Goal: Transaction & Acquisition: Purchase product/service

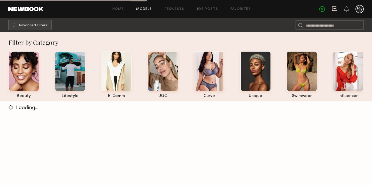
click at [336, 10] on icon at bounding box center [334, 8] width 5 height 5
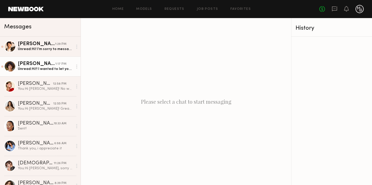
click at [52, 71] on div "Unread: Hi!! I wanted to let you know that I am not feeling well today. I don’t…" at bounding box center [45, 69] width 55 height 5
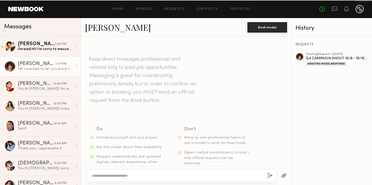
scroll to position [365, 0]
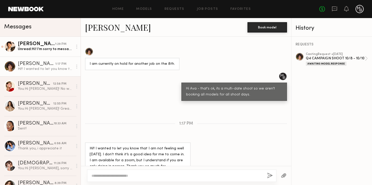
click at [34, 50] on div "Unread: Hi! I’m sorry to message so late in the day, I just woke up from a nap,…" at bounding box center [45, 49] width 55 height 5
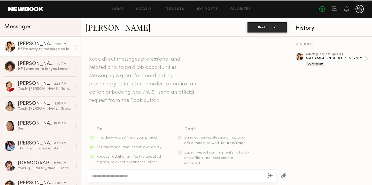
scroll to position [417, 0]
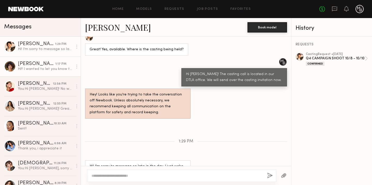
click at [33, 65] on div "Ava Rose P." at bounding box center [36, 63] width 37 height 5
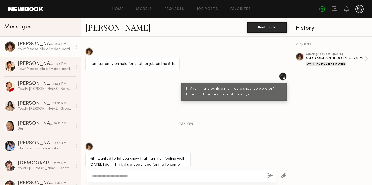
scroll to position [643, 0]
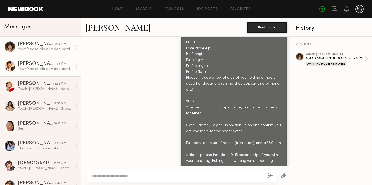
click at [34, 70] on div "You: *Please clip all video portions together to submit 1 final video, no separ…" at bounding box center [45, 69] width 55 height 5
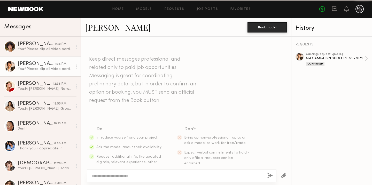
scroll to position [662, 0]
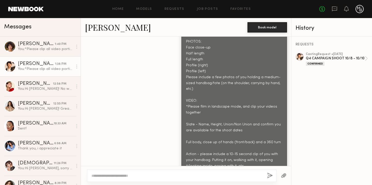
click at [32, 66] on div "Gabriela B." at bounding box center [36, 63] width 37 height 5
click at [11, 65] on div at bounding box center [10, 67] width 12 height 12
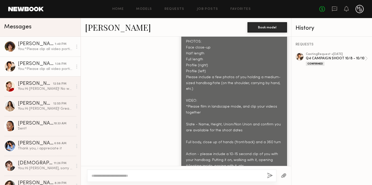
click at [11, 46] on div at bounding box center [10, 47] width 12 height 12
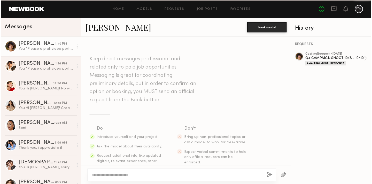
scroll to position [604, 0]
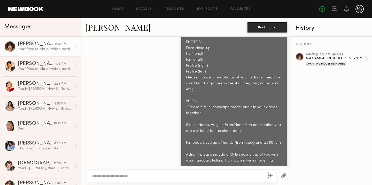
click at [31, 43] on div "Ava Rose P." at bounding box center [36, 44] width 37 height 5
click at [100, 31] on link "Ava Rose P." at bounding box center [118, 27] width 66 height 11
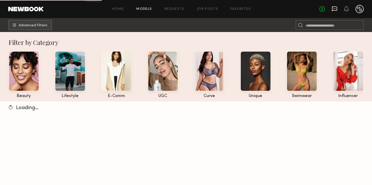
click at [335, 10] on icon at bounding box center [334, 8] width 5 height 5
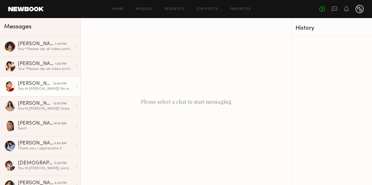
click at [45, 91] on div "You: Hi Lousie! No worries. Thank you for sending in your link. Our casting tea…" at bounding box center [45, 88] width 55 height 5
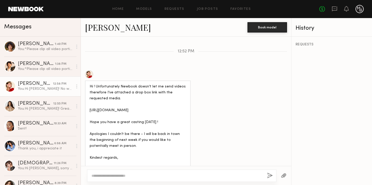
scroll to position [721, 0]
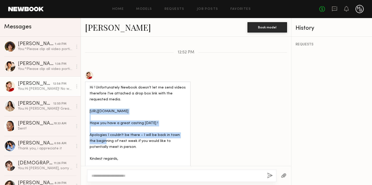
drag, startPoint x: 185, startPoint y: 107, endPoint x: 90, endPoint y: 97, distance: 96.2
click at [90, 97] on div "Hi ! Unfortunately Newbook doesn’t let me send videos therefore I’ve attached a…" at bounding box center [138, 129] width 96 height 89
copy div "https://www.dropbox.com/scl/fo/liggruti28ugadgxwzg6k/ADPNd_kn1m3oeMqb209BC2E?rl…"
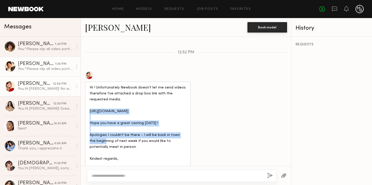
click at [30, 67] on div "You: *Please clip all video portions together to submit 1 final video, no separ…" at bounding box center [45, 69] width 55 height 5
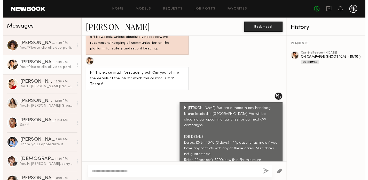
scroll to position [259, 0]
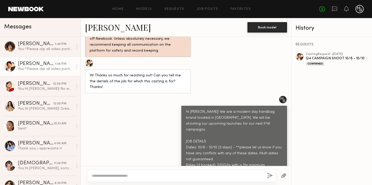
click at [90, 59] on div at bounding box center [89, 63] width 8 height 8
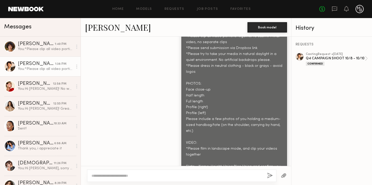
scroll to position [694, 0]
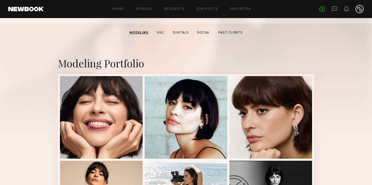
scroll to position [76, 0]
click at [114, 8] on link "Home" at bounding box center [118, 8] width 12 height 3
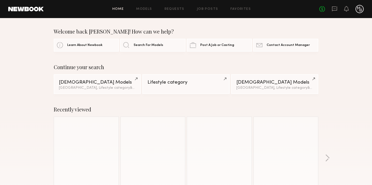
click at [116, 9] on link "Home" at bounding box center [118, 8] width 12 height 3
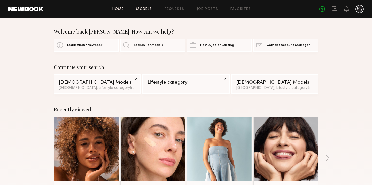
click at [146, 9] on link "Models" at bounding box center [144, 8] width 16 height 3
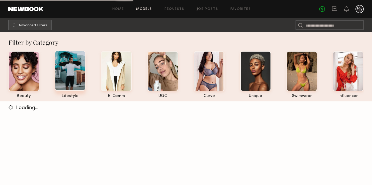
click at [76, 76] on div at bounding box center [70, 71] width 31 height 40
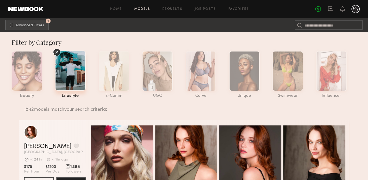
click at [52, 120] on section "Katie F. Favorite Los Angeles, CA Avg. request response time < 24 hr < 1hr ago …" at bounding box center [55, 156] width 62 height 72
click at [31, 27] on span "Advanced Filters" at bounding box center [29, 25] width 29 height 4
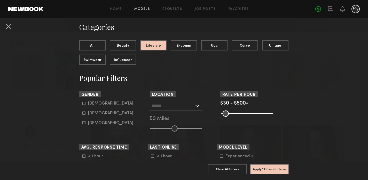
scroll to position [48, 0]
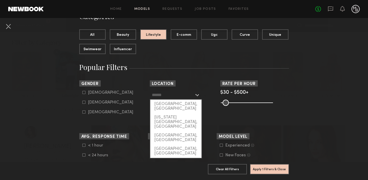
click at [162, 96] on input "text" at bounding box center [173, 95] width 42 height 9
click at [168, 106] on div "Los Angeles, CA" at bounding box center [175, 106] width 51 height 13
type input "**********"
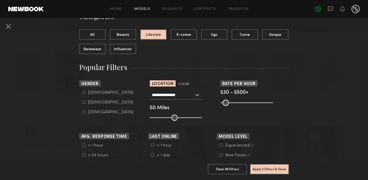
click at [221, 146] on icon at bounding box center [221, 145] width 3 height 3
click at [84, 102] on icon at bounding box center [83, 102] width 3 height 3
type input "**"
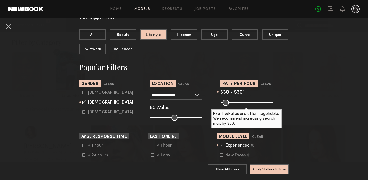
drag, startPoint x: 270, startPoint y: 103, endPoint x: 250, endPoint y: 104, distance: 20.2
type input "***"
click at [250, 104] on input "range" at bounding box center [247, 103] width 52 height 6
click at [265, 170] on button "Apply 5 Filters & Close" at bounding box center [269, 169] width 39 height 10
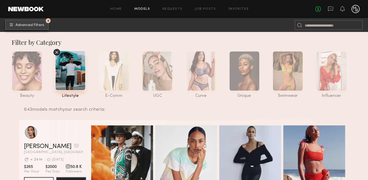
click at [32, 26] on span "Advanced Filters" at bounding box center [29, 25] width 29 height 4
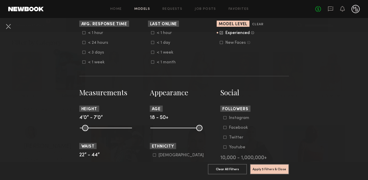
scroll to position [170, 0]
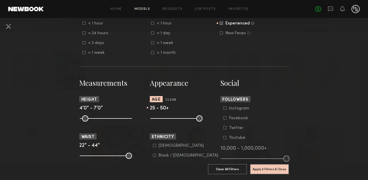
drag, startPoint x: 154, startPoint y: 119, endPoint x: 163, endPoint y: 119, distance: 9.1
type input "**"
click at [163, 119] on input "range" at bounding box center [176, 119] width 52 height 6
drag, startPoint x: 201, startPoint y: 118, endPoint x: 184, endPoint y: 119, distance: 16.5
type input "**"
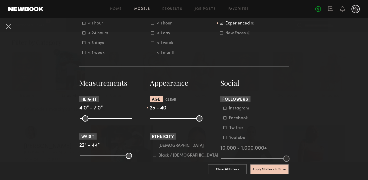
click at [184, 119] on input "range" at bounding box center [176, 119] width 52 height 6
click at [273, 171] on button "Apply 6 Filters & Close" at bounding box center [269, 169] width 39 height 10
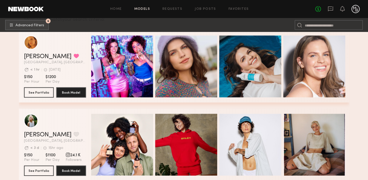
scroll to position [129, 0]
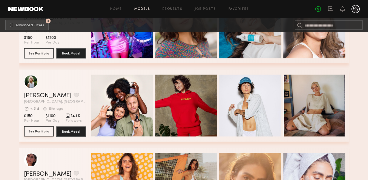
click at [38, 131] on button "See Portfolio" at bounding box center [39, 131] width 30 height 10
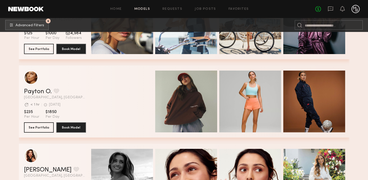
scroll to position [1236, 0]
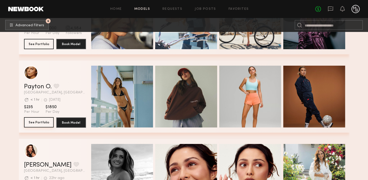
click at [39, 122] on button "See Portfolio" at bounding box center [39, 122] width 30 height 10
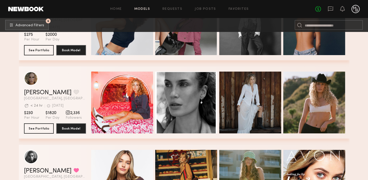
scroll to position [1466, 0]
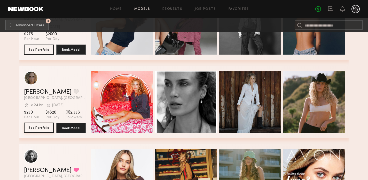
click at [33, 126] on button "See Portfolio" at bounding box center [39, 128] width 30 height 10
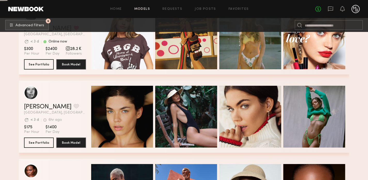
scroll to position [1612, 0]
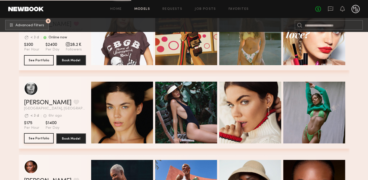
click at [38, 135] on button "See Portfolio" at bounding box center [39, 138] width 30 height 10
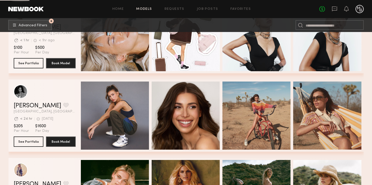
scroll to position [2551, 0]
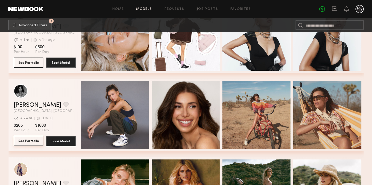
click at [32, 141] on button "See Portfolio" at bounding box center [29, 141] width 30 height 10
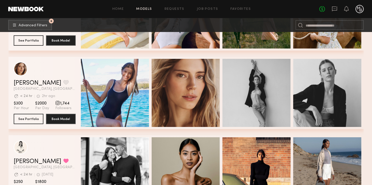
scroll to position [2733, 0]
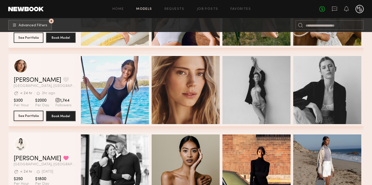
click at [34, 116] on button "See Portfolio" at bounding box center [29, 116] width 30 height 10
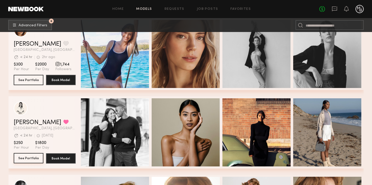
click at [28, 159] on button "See Portfolio" at bounding box center [29, 158] width 30 height 10
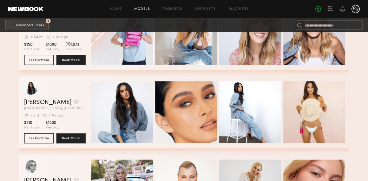
scroll to position [3970, 0]
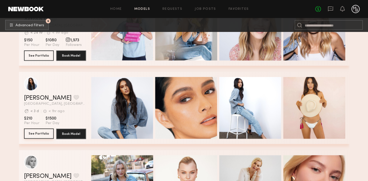
click at [34, 133] on button "See Portfolio" at bounding box center [39, 134] width 30 height 10
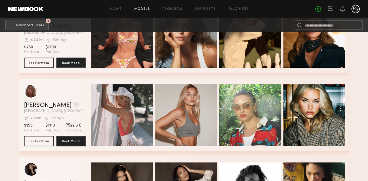
scroll to position [4314, 0]
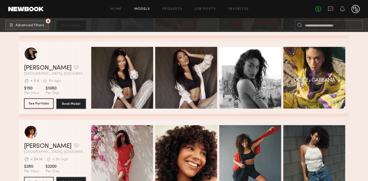
click at [38, 102] on button "See Portfolio" at bounding box center [39, 104] width 30 height 10
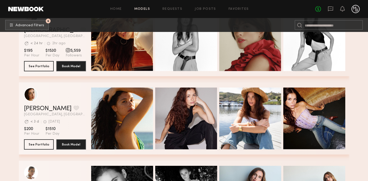
scroll to position [4747, 0]
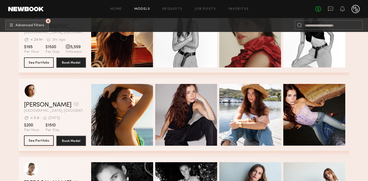
click at [39, 138] on button "See Portfolio" at bounding box center [39, 141] width 30 height 10
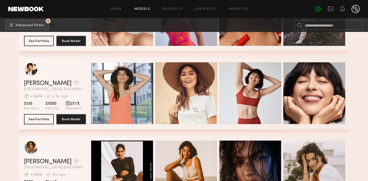
scroll to position [5159, 0]
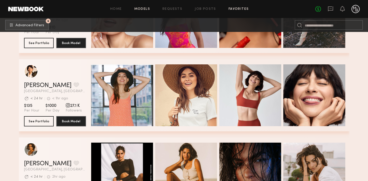
click at [239, 10] on link "Favorites" at bounding box center [238, 8] width 20 height 3
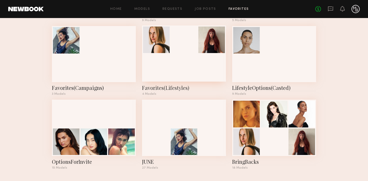
scroll to position [97, 0]
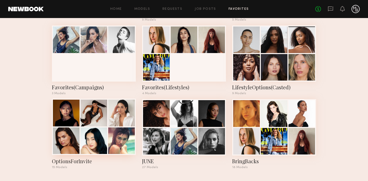
click at [98, 123] on div at bounding box center [93, 113] width 27 height 27
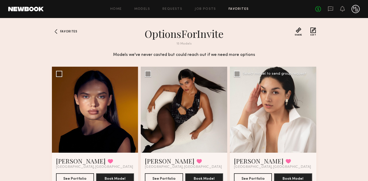
click at [281, 96] on div at bounding box center [273, 110] width 86 height 86
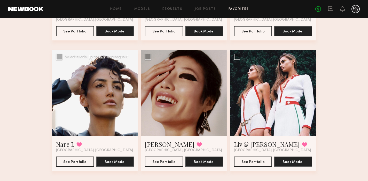
scroll to position [547, 0]
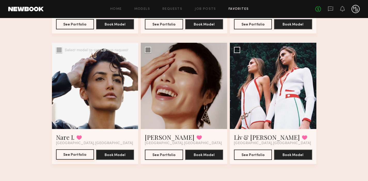
click at [67, 156] on button "See Portfolio" at bounding box center [75, 155] width 38 height 10
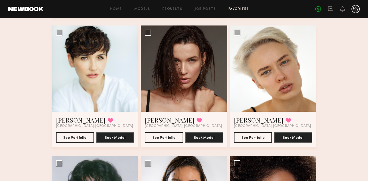
scroll to position [309, 0]
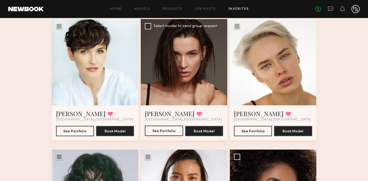
click at [171, 127] on button "See Portfolio" at bounding box center [164, 131] width 38 height 10
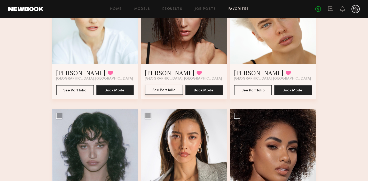
scroll to position [413, 0]
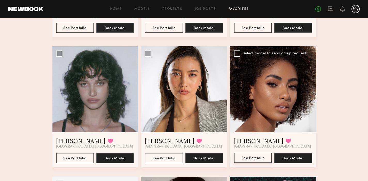
click at [254, 157] on button "See Portfolio" at bounding box center [253, 158] width 38 height 10
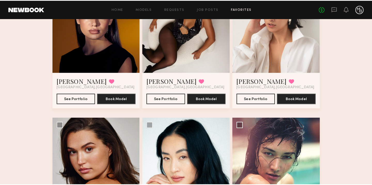
scroll to position [0, 0]
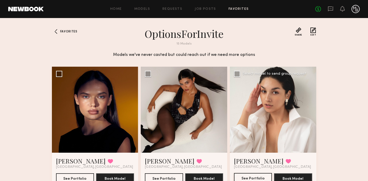
click at [242, 174] on button "See Portfolio" at bounding box center [253, 178] width 38 height 10
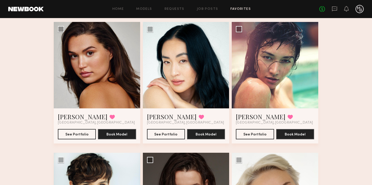
scroll to position [175, 0]
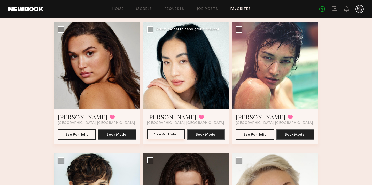
click at [161, 135] on button "See Portfolio" at bounding box center [166, 134] width 38 height 10
click at [248, 134] on button "See Portfolio" at bounding box center [255, 134] width 38 height 10
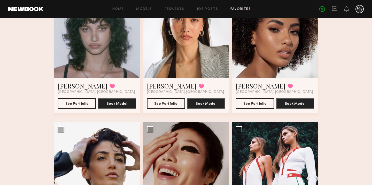
scroll to position [468, 0]
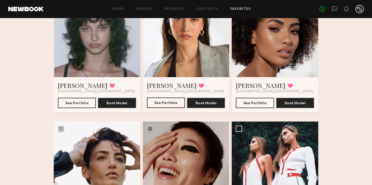
click at [166, 103] on button "See Portfolio" at bounding box center [166, 103] width 38 height 10
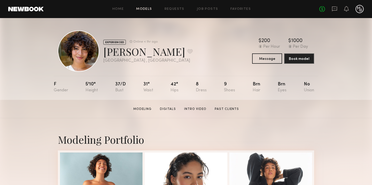
click at [146, 9] on link "Models" at bounding box center [144, 8] width 16 height 3
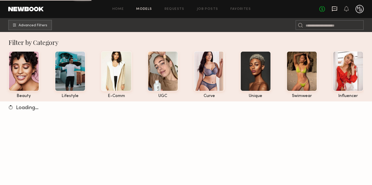
click at [334, 9] on icon at bounding box center [334, 9] width 6 height 6
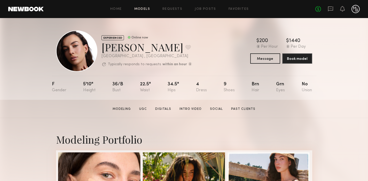
click at [141, 9] on link "Models" at bounding box center [142, 8] width 16 height 3
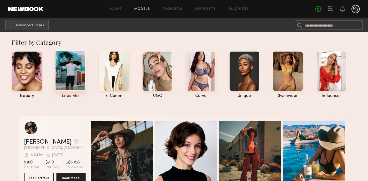
click at [74, 82] on div at bounding box center [70, 71] width 31 height 40
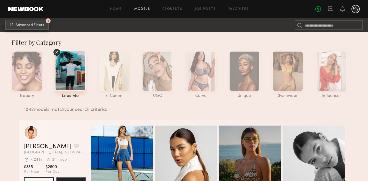
click at [30, 26] on span "Advanced Filters" at bounding box center [29, 25] width 29 height 4
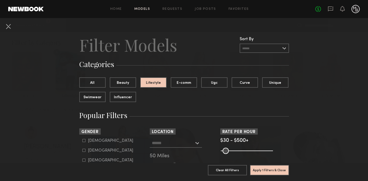
click at [84, 151] on icon at bounding box center [83, 150] width 3 height 3
type input "**"
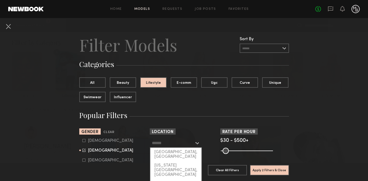
click at [158, 144] on input "text" at bounding box center [173, 143] width 42 height 9
click at [162, 152] on div "Los Angeles, CA" at bounding box center [175, 154] width 51 height 13
type input "**********"
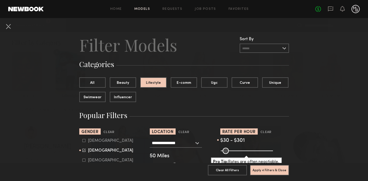
drag, startPoint x: 270, startPoint y: 151, endPoint x: 250, endPoint y: 149, distance: 19.7
type input "***"
click at [250, 149] on input "range" at bounding box center [247, 151] width 52 height 6
type input "**"
click at [225, 150] on input "range" at bounding box center [247, 151] width 52 height 6
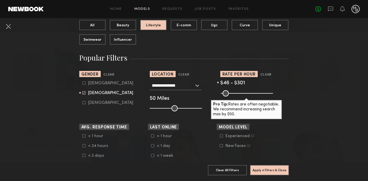
scroll to position [70, 0]
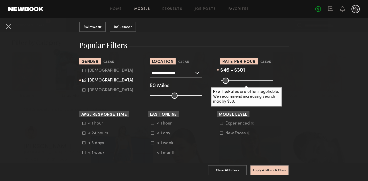
click at [222, 124] on label "Experienced Talent we’ve deemed to have ample paid, professional modeling exper…" at bounding box center [237, 123] width 34 height 3
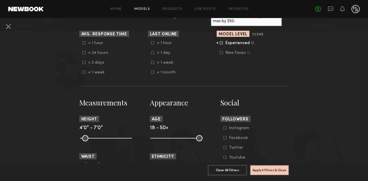
scroll to position [181, 0]
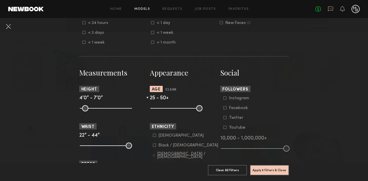
drag, startPoint x: 155, startPoint y: 110, endPoint x: 163, endPoint y: 110, distance: 7.7
type input "**"
click at [163, 110] on input "range" at bounding box center [176, 108] width 52 height 6
drag, startPoint x: 198, startPoint y: 109, endPoint x: 184, endPoint y: 109, distance: 13.2
type input "**"
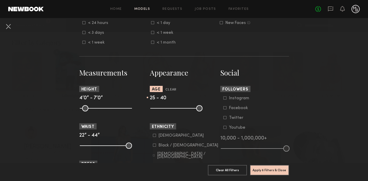
click at [184, 109] on input "range" at bounding box center [176, 108] width 52 height 6
click at [259, 170] on button "Apply 6 Filters & Close" at bounding box center [269, 170] width 39 height 10
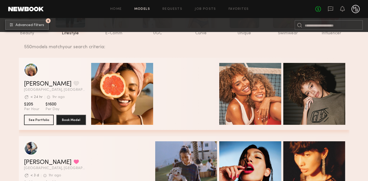
scroll to position [52, 0]
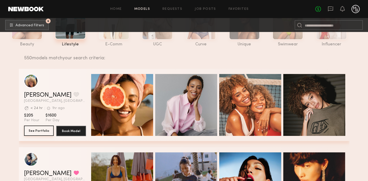
click at [36, 131] on button "See Portfolio" at bounding box center [39, 131] width 30 height 10
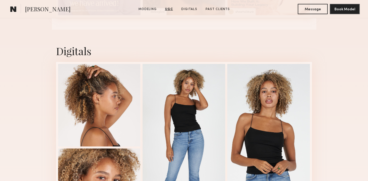
scroll to position [1253, 0]
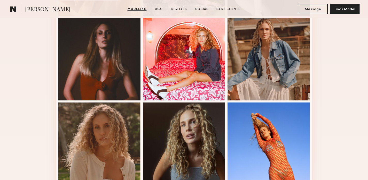
scroll to position [349, 0]
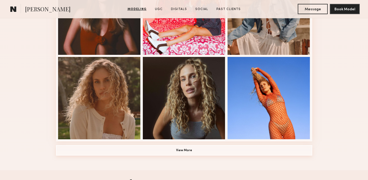
click at [183, 150] on button "View More" at bounding box center [184, 151] width 256 height 10
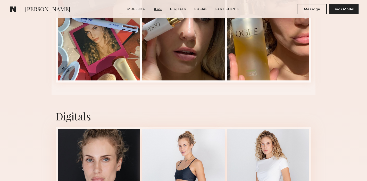
scroll to position [1064, 0]
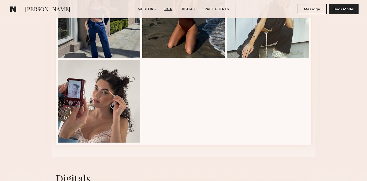
scroll to position [967, 0]
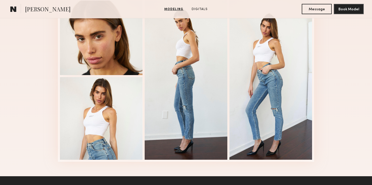
scroll to position [569, 0]
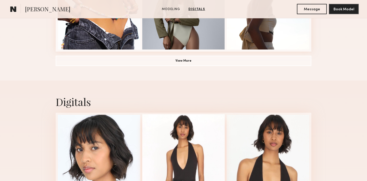
scroll to position [440, 0]
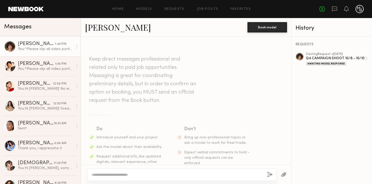
scroll to position [604, 0]
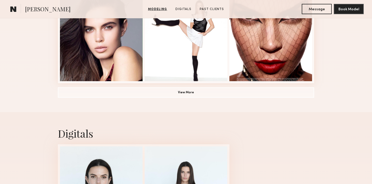
scroll to position [443, 0]
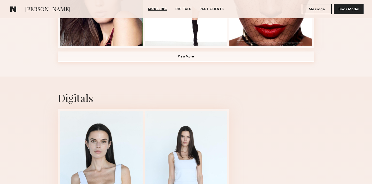
click at [212, 60] on button "View More" at bounding box center [186, 57] width 256 height 10
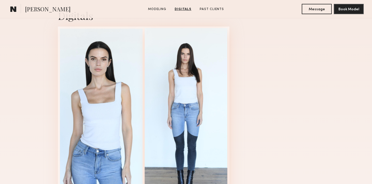
scroll to position [850, 0]
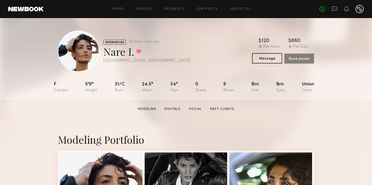
click at [258, 60] on button "Message" at bounding box center [267, 58] width 30 height 10
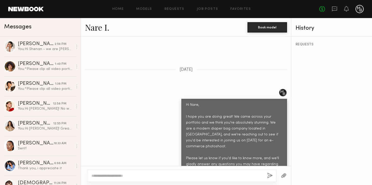
scroll to position [236, 0]
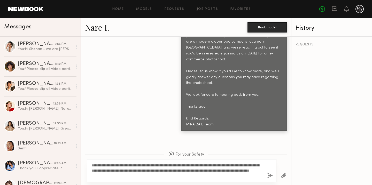
drag, startPoint x: 107, startPoint y: 165, endPoint x: 97, endPoint y: 165, distance: 10.1
click at [97, 165] on textarea "**********" at bounding box center [176, 170] width 171 height 15
click at [112, 170] on textarea "**********" at bounding box center [176, 170] width 171 height 15
click at [183, 175] on textarea "**********" at bounding box center [176, 170] width 171 height 15
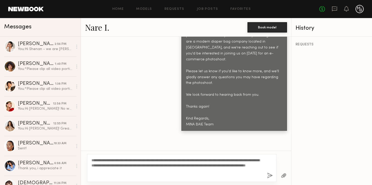
type textarea "**********"
click at [267, 174] on button "button" at bounding box center [270, 176] width 6 height 6
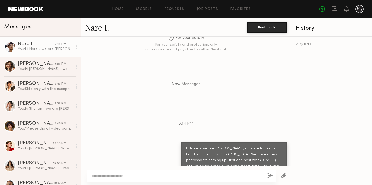
scroll to position [352, 0]
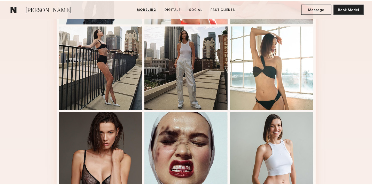
scroll to position [214, 0]
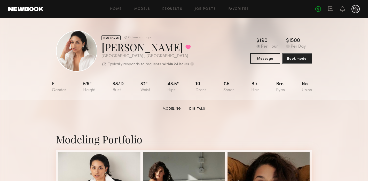
scroll to position [1, 0]
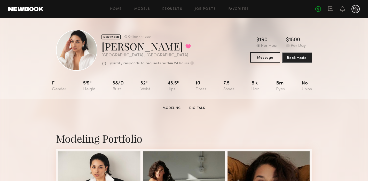
click at [259, 57] on button "Message" at bounding box center [265, 57] width 30 height 10
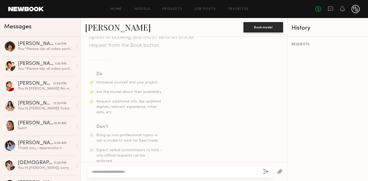
scroll to position [81, 0]
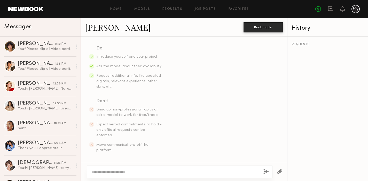
click at [149, 169] on div at bounding box center [179, 172] width 185 height 12
click at [138, 171] on textarea at bounding box center [174, 172] width 167 height 5
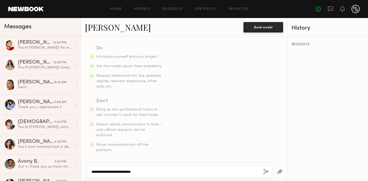
scroll to position [0, 0]
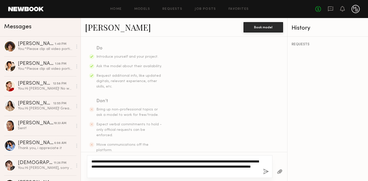
type textarea "**********"
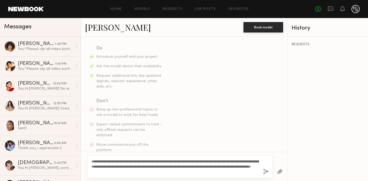
click at [265, 172] on button "button" at bounding box center [266, 172] width 6 height 6
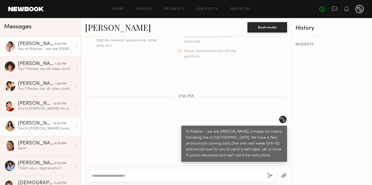
scroll to position [111, 0]
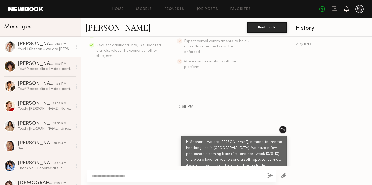
click at [346, 11] on icon at bounding box center [346, 11] width 2 height 1
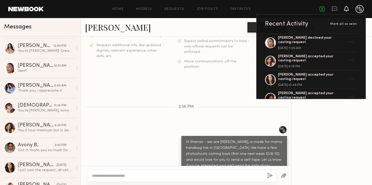
scroll to position [84, 0]
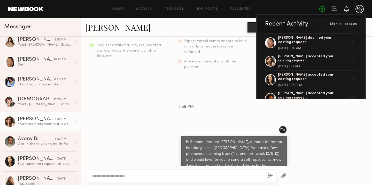
click at [44, 120] on div "[PERSON_NAME]" at bounding box center [36, 119] width 37 height 5
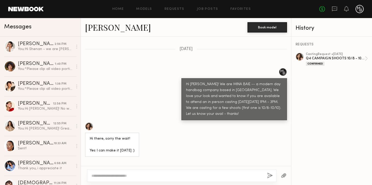
scroll to position [271, 0]
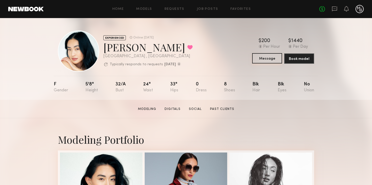
click at [262, 62] on button "Message" at bounding box center [267, 58] width 30 height 10
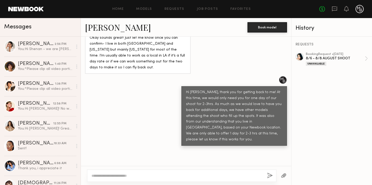
scroll to position [555, 0]
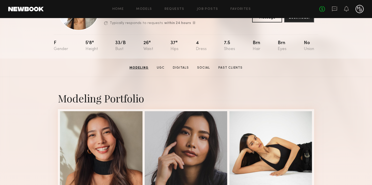
scroll to position [36, 0]
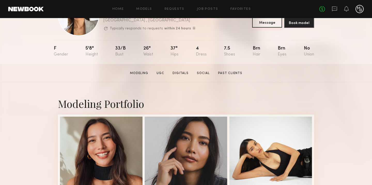
click at [261, 23] on button "Message" at bounding box center [267, 22] width 30 height 10
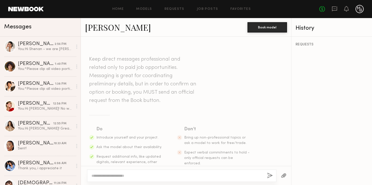
scroll to position [24, 0]
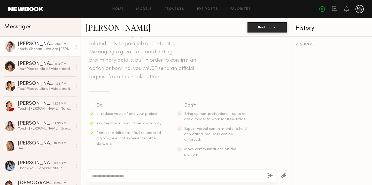
click at [44, 51] on div "You: Hi Shenan - we are [PERSON_NAME], a made for mama handbag line in [GEOGRAP…" at bounding box center [45, 49] width 55 height 5
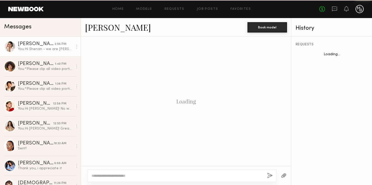
scroll to position [111, 0]
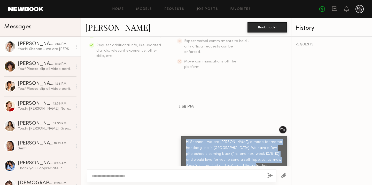
drag, startPoint x: 237, startPoint y: 156, endPoint x: 172, endPoint y: 132, distance: 69.2
click at [172, 132] on div "Hi Shenan - we are [PERSON_NAME], a made for mama handbag line in [GEOGRAPHIC_D…" at bounding box center [186, 149] width 210 height 46
copy div "Hi Shenan - we are [PERSON_NAME], a made for mama handbag line in [GEOGRAPHIC_D…"
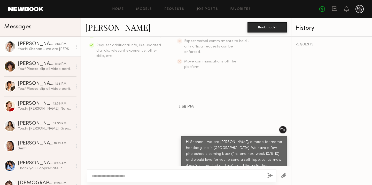
click at [109, 126] on div "Hi Shenan - we are [PERSON_NAME], a made for mama handbag line in [GEOGRAPHIC_D…" at bounding box center [186, 149] width 210 height 46
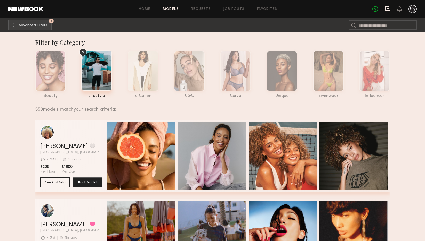
scroll to position [52, 0]
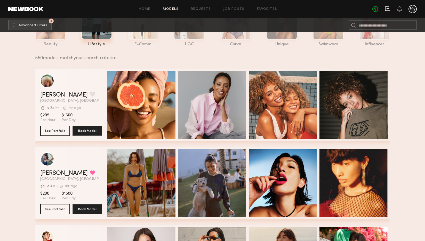
click at [386, 10] on icon at bounding box center [388, 9] width 6 height 6
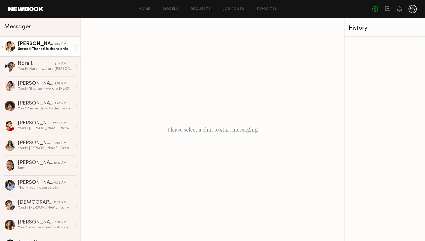
click at [31, 44] on div "[PERSON_NAME]" at bounding box center [36, 44] width 37 height 5
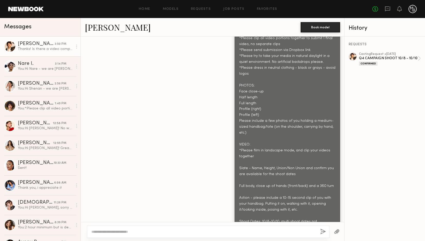
scroll to position [652, 0]
drag, startPoint x: 114, startPoint y: 232, endPoint x: 95, endPoint y: 232, distance: 18.6
click at [95, 232] on textarea "**********" at bounding box center [203, 232] width 225 height 5
type textarea "*"
drag, startPoint x: 187, startPoint y: 230, endPoint x: 161, endPoint y: 232, distance: 26.3
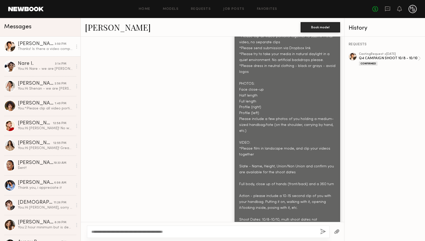
click at [161, 232] on textarea "**********" at bounding box center [203, 232] width 225 height 5
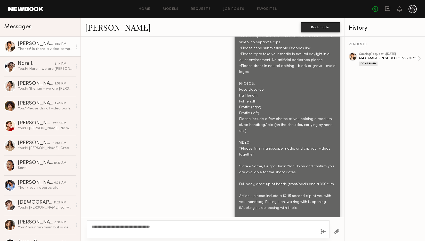
type textarea "**********"
click at [324, 232] on button "button" at bounding box center [323, 232] width 6 height 6
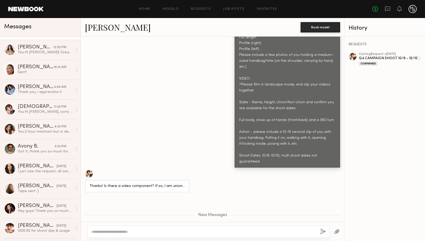
scroll to position [98, 0]
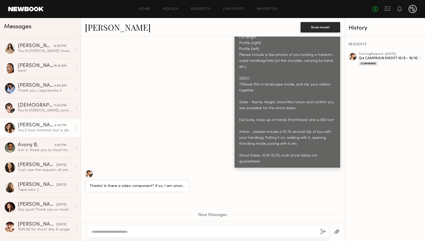
click at [46, 127] on div "[PERSON_NAME]" at bounding box center [36, 125] width 37 height 5
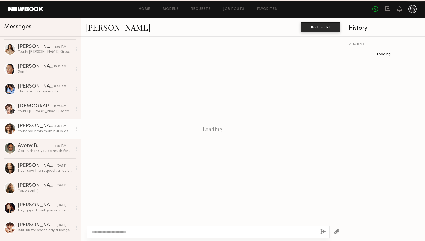
scroll to position [215, 0]
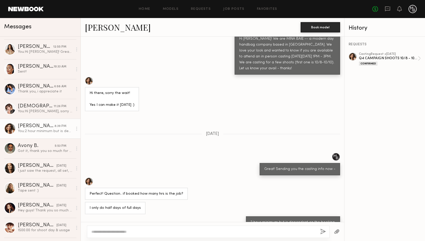
click at [139, 230] on textarea at bounding box center [203, 232] width 225 height 5
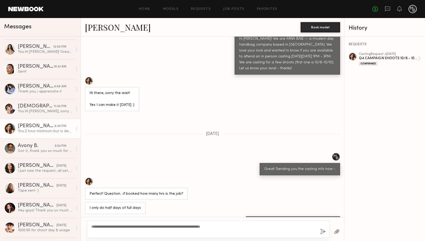
type textarea "**********"
click at [321, 233] on button "button" at bounding box center [323, 232] width 6 height 6
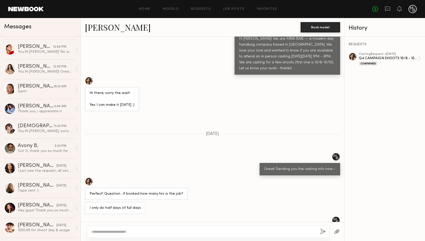
scroll to position [0, 0]
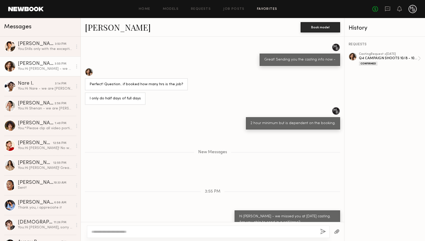
click at [267, 9] on link "Favorites" at bounding box center [267, 8] width 20 height 3
